Goal: Task Accomplishment & Management: Use online tool/utility

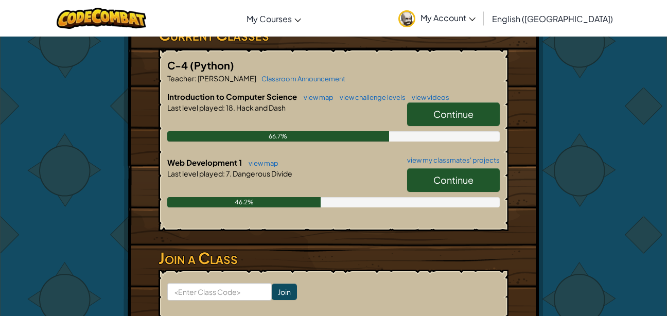
scroll to position [188, 0]
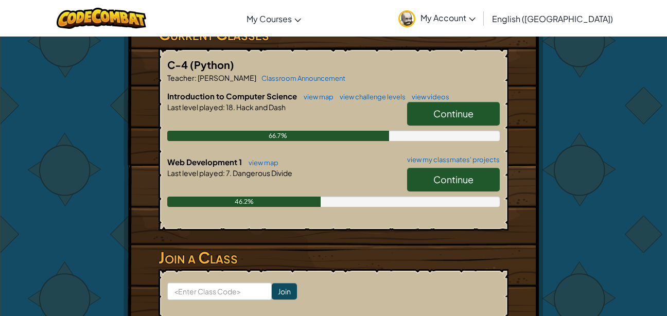
click at [443, 176] on span "Continue" at bounding box center [454, 180] width 40 height 12
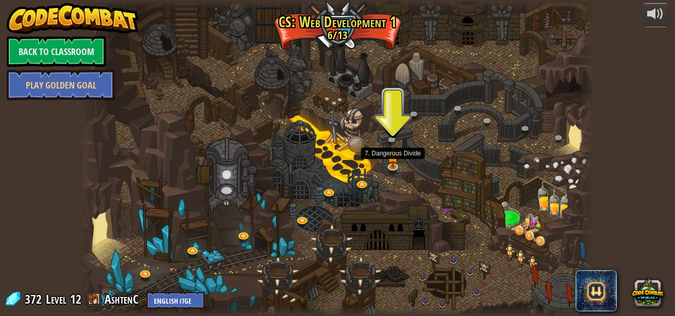
click at [393, 161] on img at bounding box center [393, 157] width 12 height 21
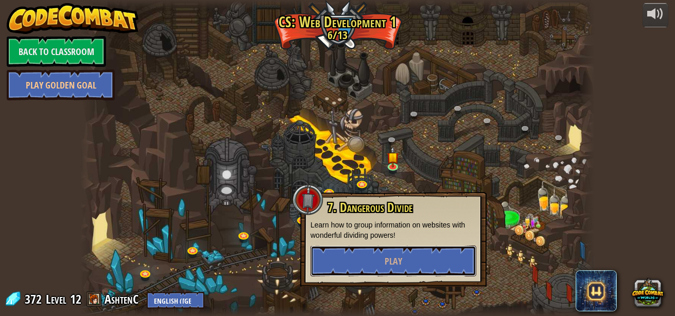
click at [387, 257] on span "Play" at bounding box center [394, 261] width 18 height 13
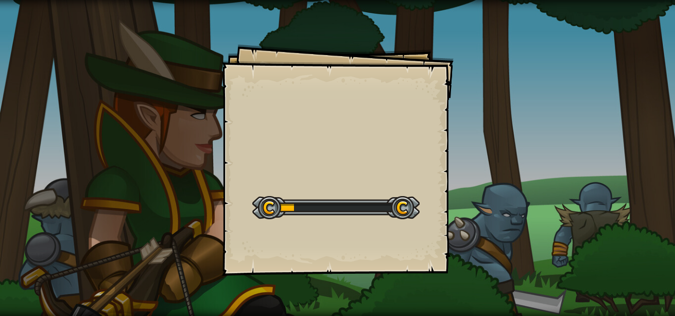
click at [425, 175] on div "Goals Start Level Error loading from server. Try refreshing the page. You'll ne…" at bounding box center [338, 160] width 232 height 232
click at [407, 199] on div at bounding box center [335, 207] width 167 height 23
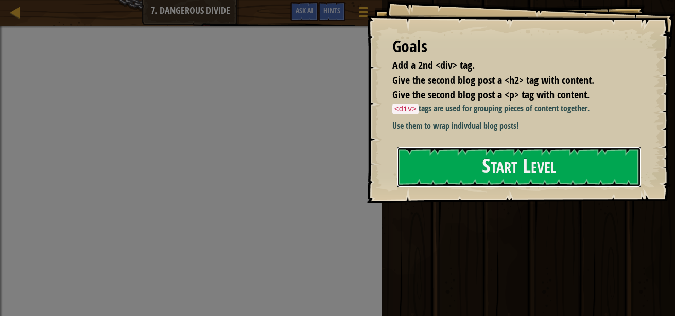
click at [432, 172] on button "Start Level" at bounding box center [519, 167] width 244 height 41
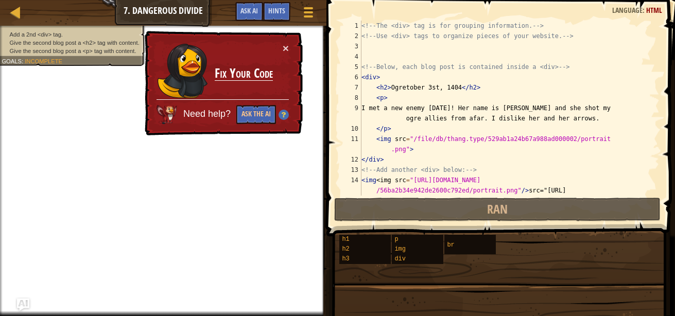
scroll to position [51, 0]
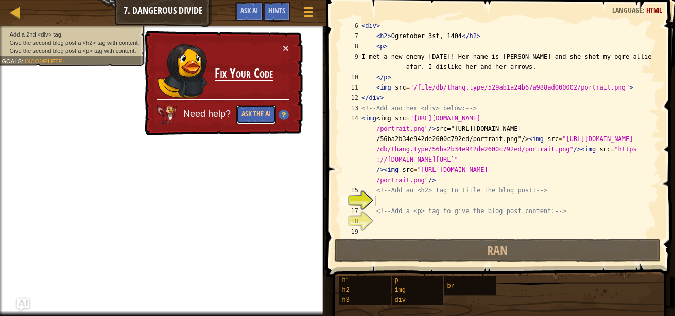
click at [250, 115] on button "Ask the AI" at bounding box center [256, 114] width 40 height 19
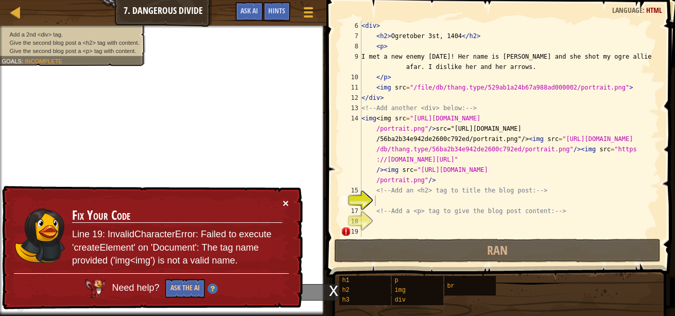
click at [284, 204] on button "×" at bounding box center [286, 203] width 6 height 11
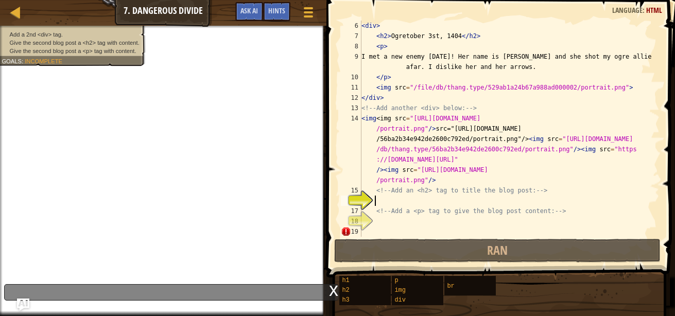
click at [560, 211] on div "< div > < h2 > Ogretober 3st, 1404 </ h2 > < p > I met a new enemy [DATE]! Her …" at bounding box center [505, 139] width 292 height 237
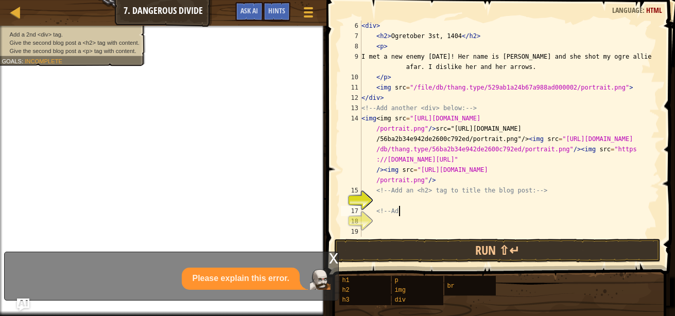
type textarea "<"
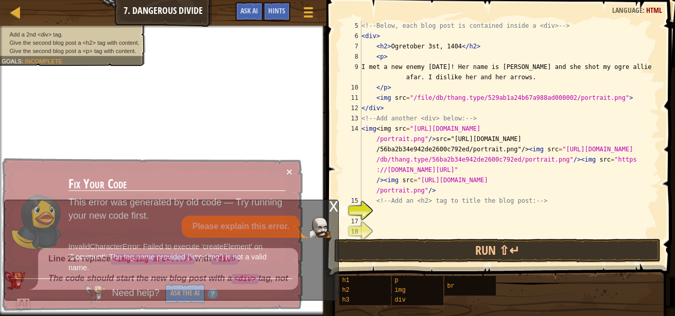
scroll to position [31, 0]
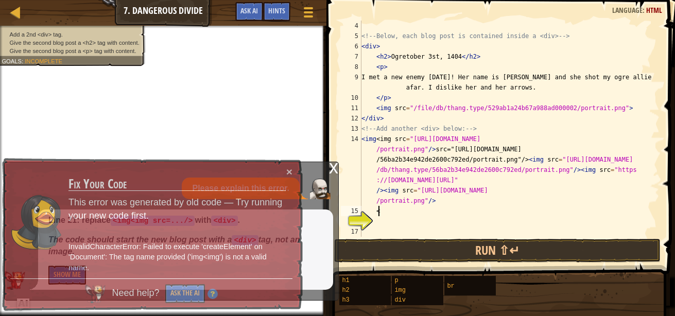
type textarea "<"
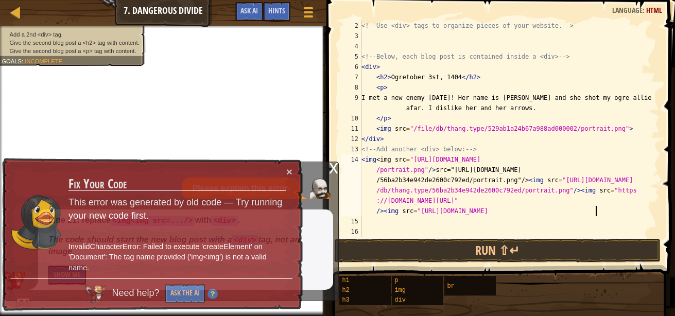
scroll to position [10, 0]
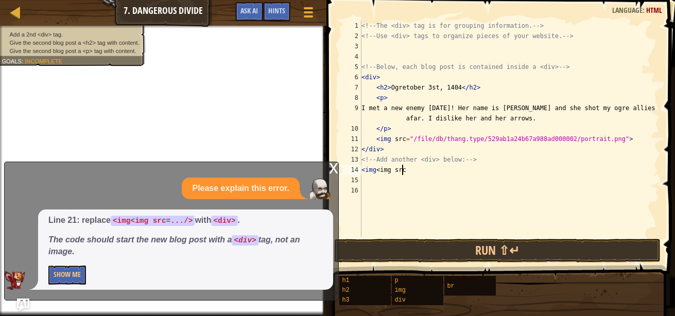
type textarea "<"
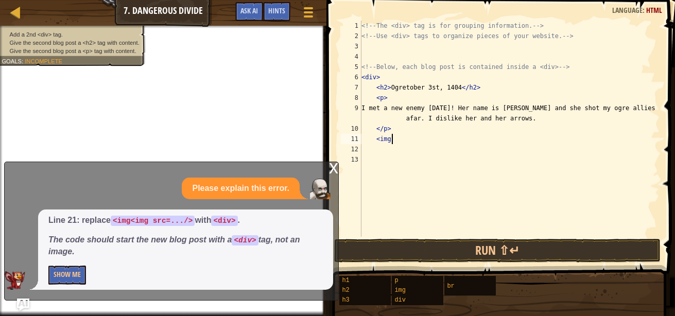
type textarea "<"
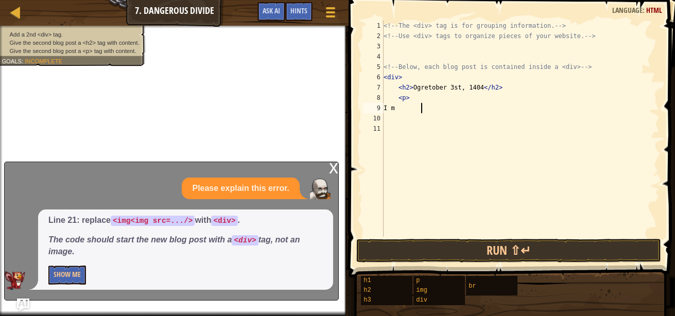
type textarea "I"
click at [328, 171] on div "x Please explain this error. Line 21: replace <img<img src=.../> with <div> . T…" at bounding box center [171, 231] width 335 height 139
click at [330, 170] on div "x" at bounding box center [333, 167] width 9 height 10
